Goal: Task Accomplishment & Management: Complete application form

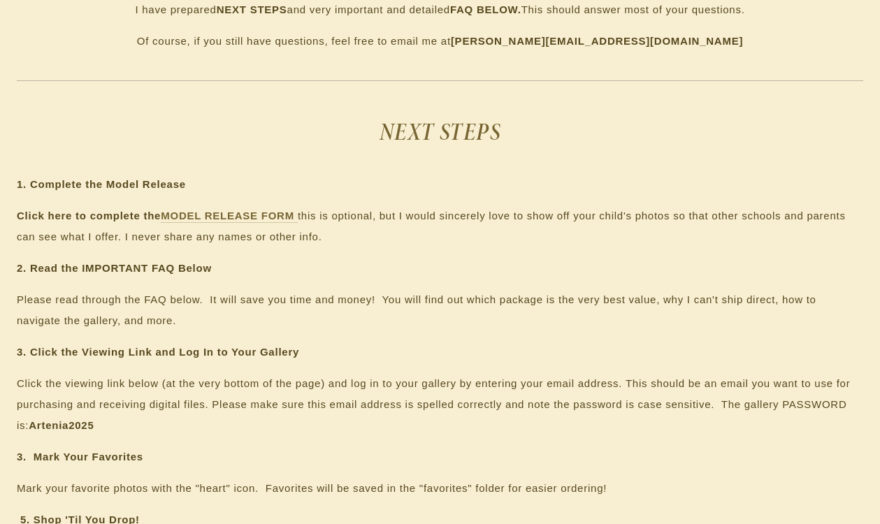
scroll to position [690, 0]
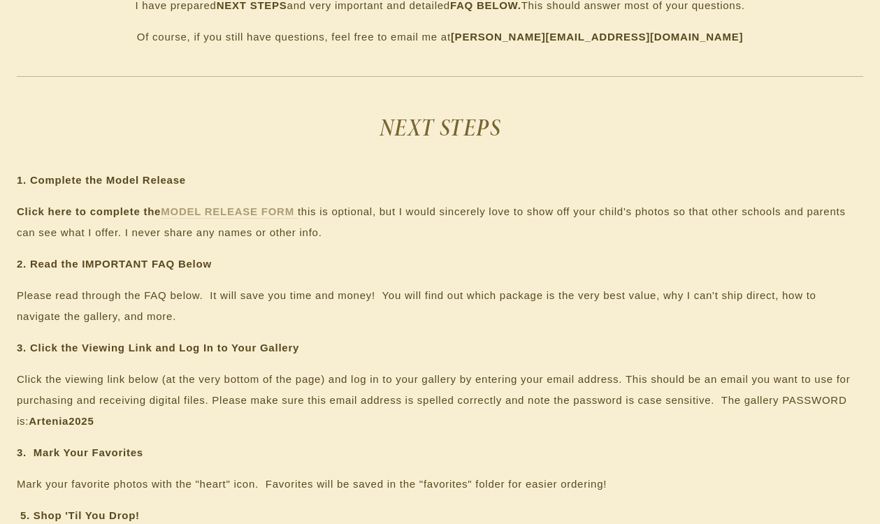
click at [254, 211] on strong "MODEL RELEASE FORM" at bounding box center [227, 211] width 133 height 12
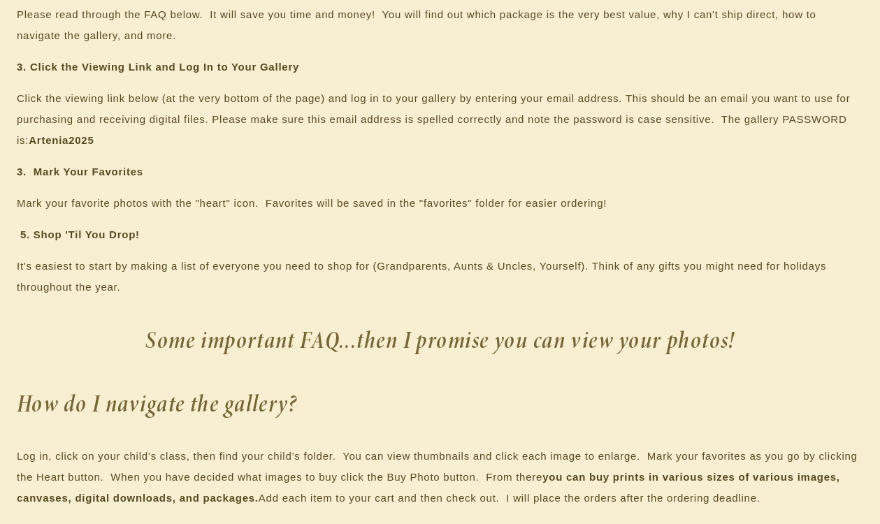
scroll to position [977, 0]
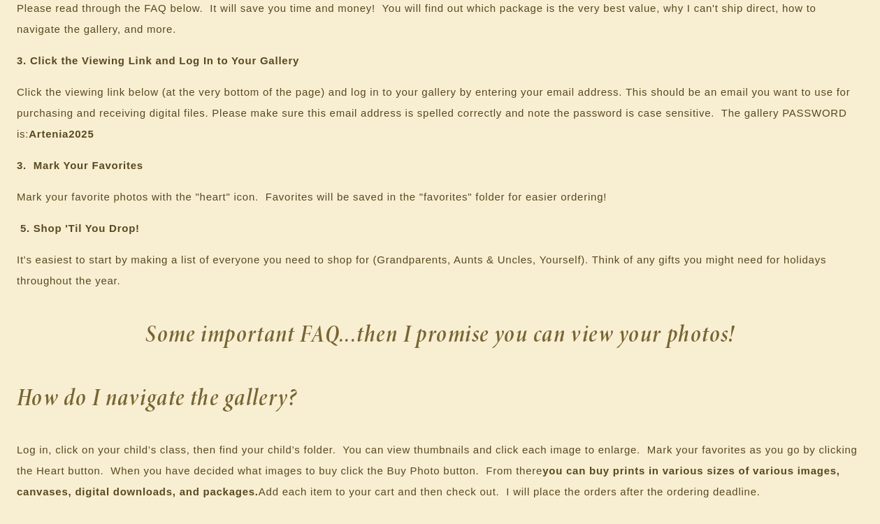
drag, startPoint x: 99, startPoint y: 138, endPoint x: 31, endPoint y: 138, distance: 67.1
click at [31, 138] on p "Click the viewing link below (at the very bottom of the page) and log in to you…" at bounding box center [440, 113] width 846 height 63
copy p "Artenia2025"
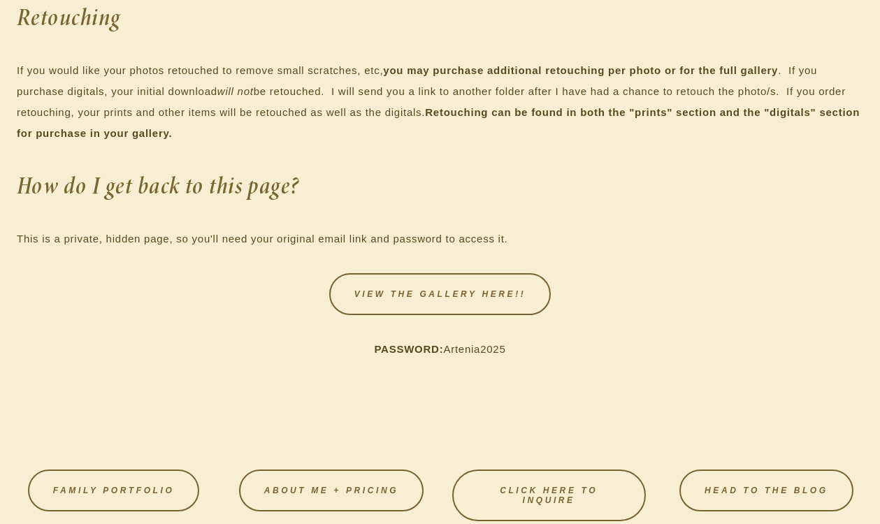
scroll to position [2622, 0]
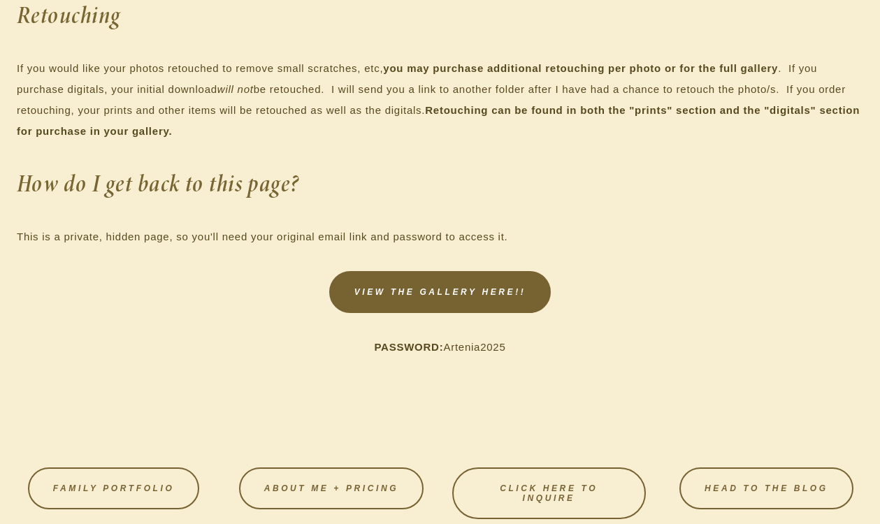
click at [478, 313] on link "VIEW THE GALLERY HERE!!" at bounding box center [440, 292] width 222 height 42
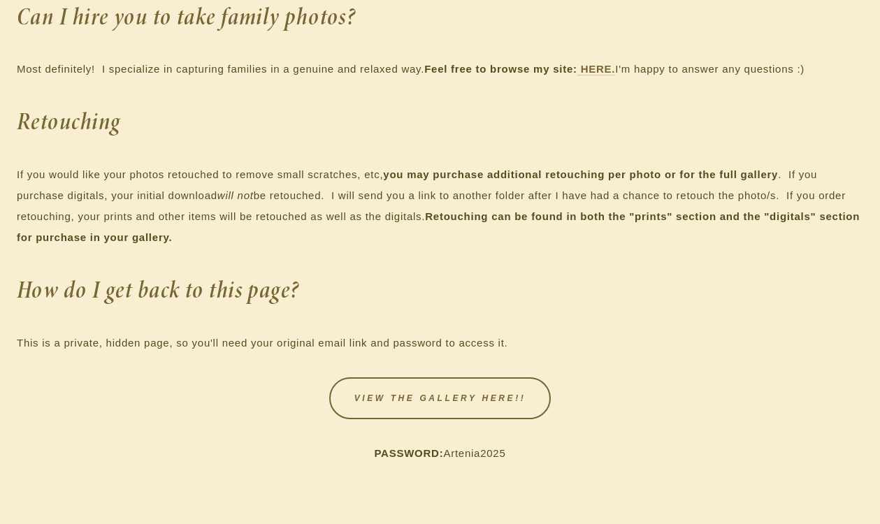
scroll to position [2515, 1]
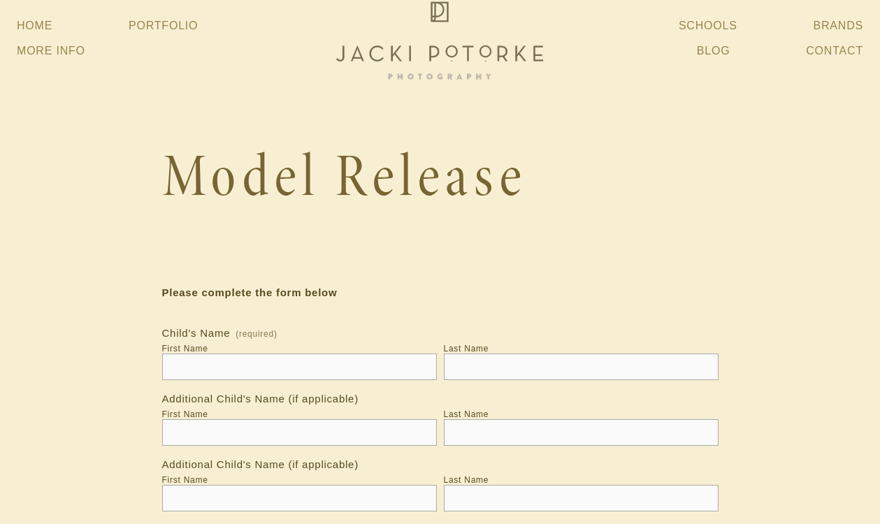
scroll to position [26, 0]
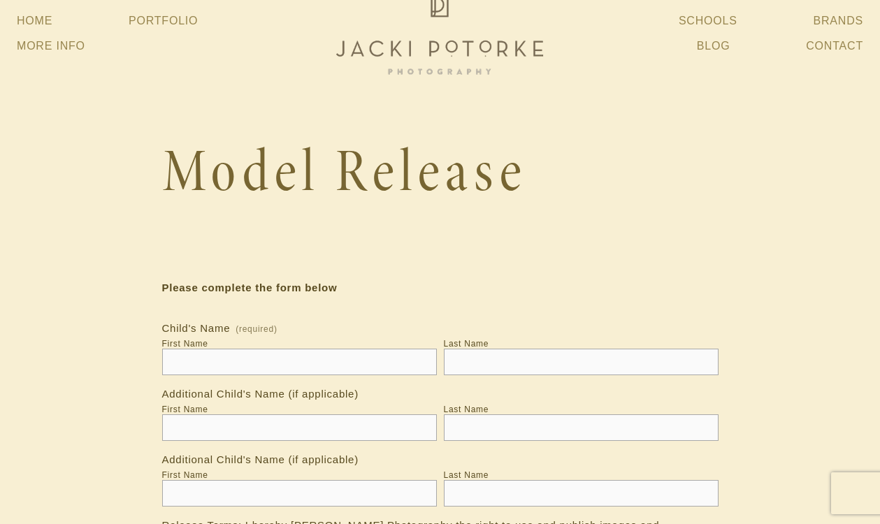
click at [339, 363] on input "First Name" at bounding box center [299, 362] width 275 height 27
type input "****"
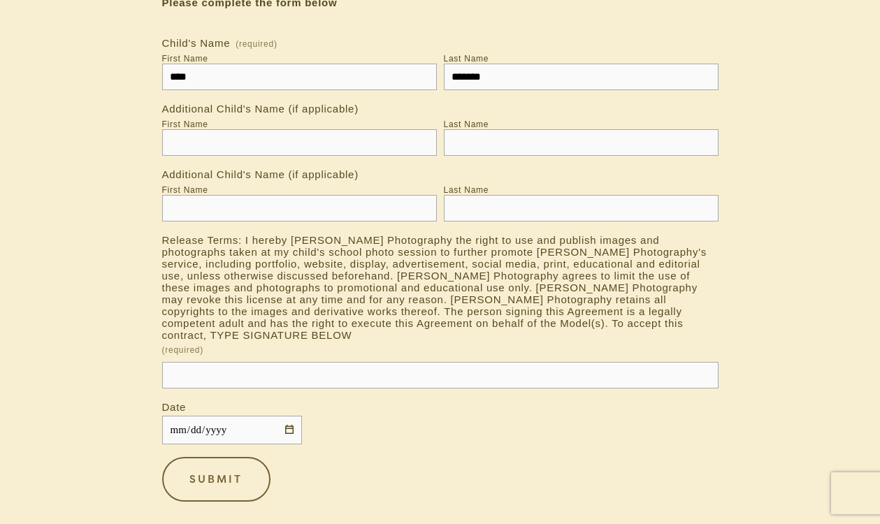
scroll to position [326, 0]
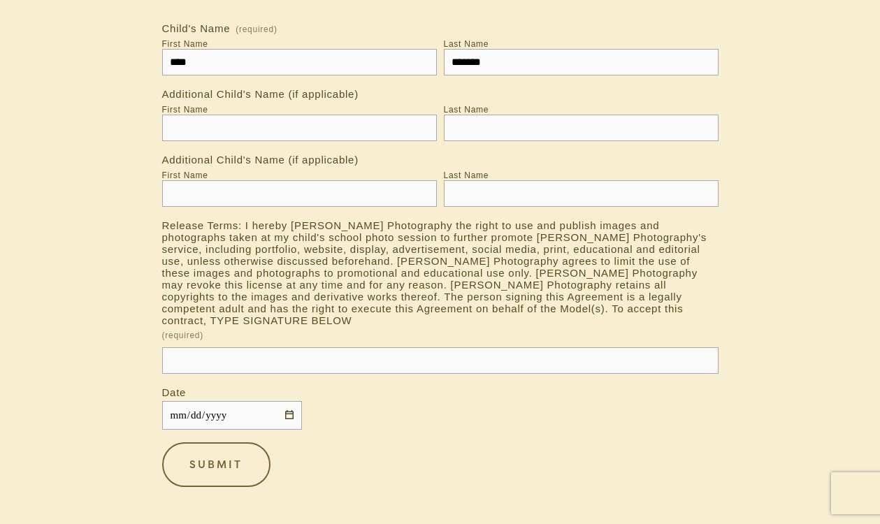
type input "*******"
click at [245, 360] on input "Release Terms: I hereby [PERSON_NAME] Photography the right to use and publish …" at bounding box center [440, 360] width 556 height 27
type input "**********"
click at [282, 416] on input "Date" at bounding box center [232, 415] width 140 height 29
type input "**********"
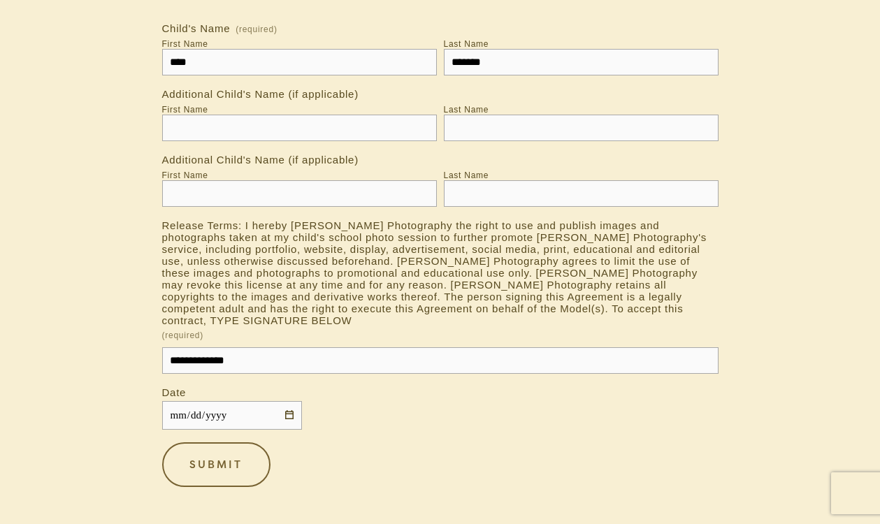
click at [336, 459] on div "Submit Submit" at bounding box center [440, 464] width 556 height 45
click at [253, 467] on button "Submit Submit" at bounding box center [216, 464] width 108 height 45
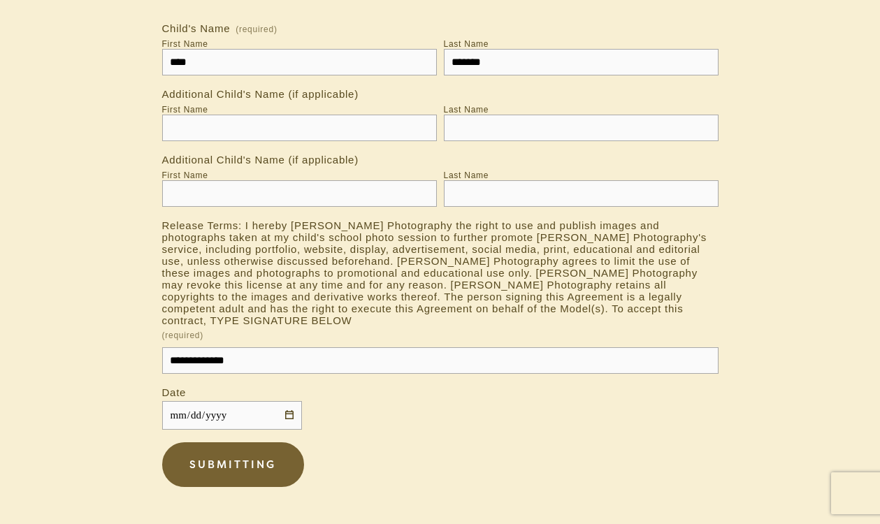
click at [254, 481] on button "Submitting Submit" at bounding box center [233, 464] width 142 height 45
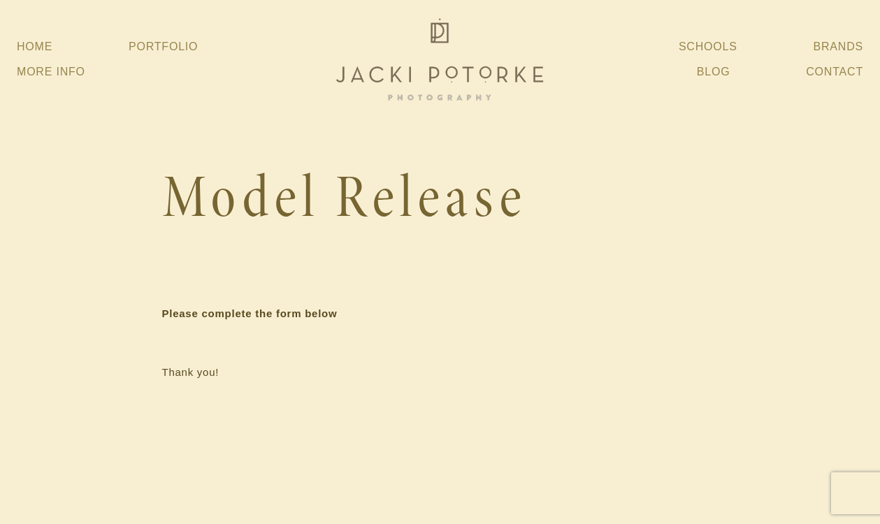
scroll to position [0, 0]
